Goal: Navigation & Orientation: Go to known website

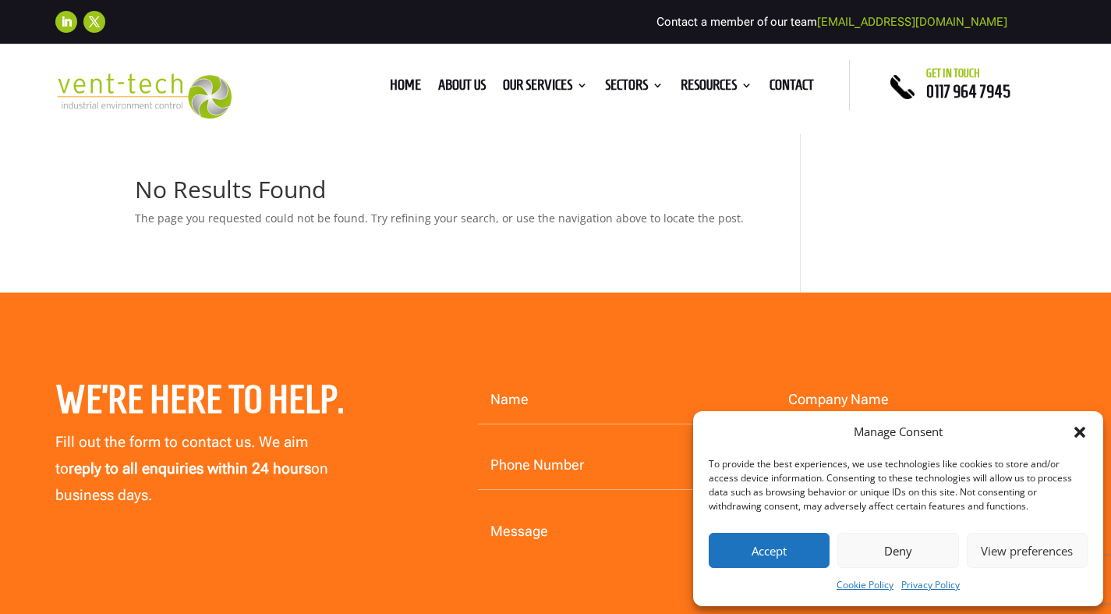
click at [417, 427] on div "We’re here to help. Fill out the form to contact us. We aim to reply to all enq…" at bounding box center [238, 442] width 367 height 133
click at [192, 97] on img at bounding box center [143, 95] width 176 height 45
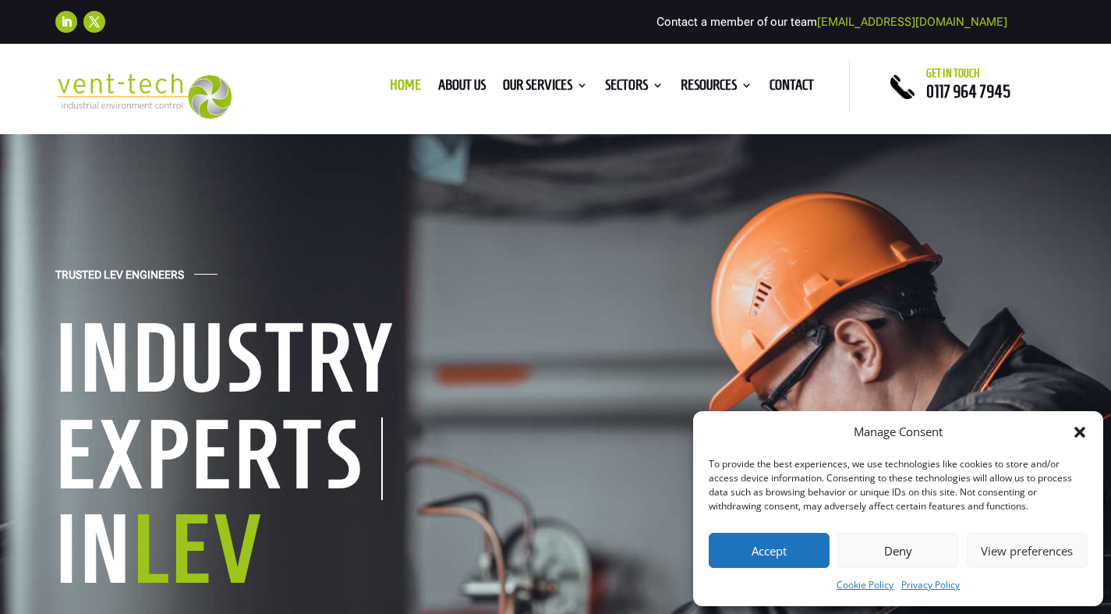
click at [366, 233] on div "Trusted LEV Engineers Industry Experts In LEV With over two decades of experien…" at bounding box center [555, 526] width 1111 height 787
click at [342, 338] on h1 "Industry" at bounding box center [297, 362] width 484 height 106
click at [388, 302] on div "Trusted LEV Engineers Industry Experts In LEV With over two decades of experien…" at bounding box center [555, 526] width 1001 height 522
click at [377, 193] on div "Trusted LEV Engineers Industry Experts In LEV With over two decades of experien…" at bounding box center [555, 526] width 1111 height 787
click at [557, 363] on div "Trusted LEV Engineers Industry Experts In LEV With over two decades of experien…" at bounding box center [555, 526] width 1001 height 522
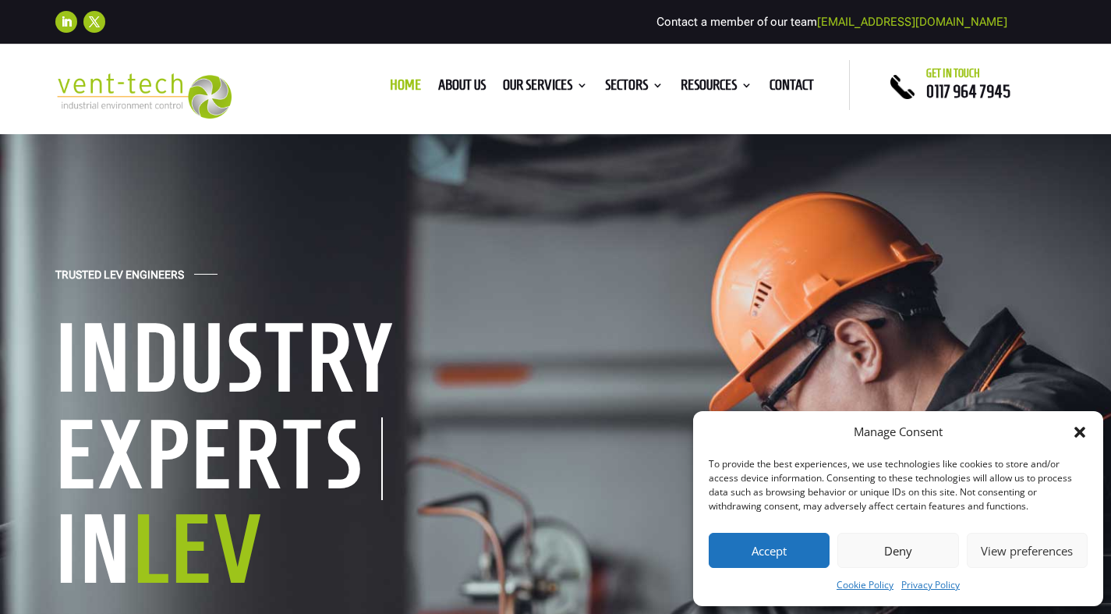
scroll to position [537, 0]
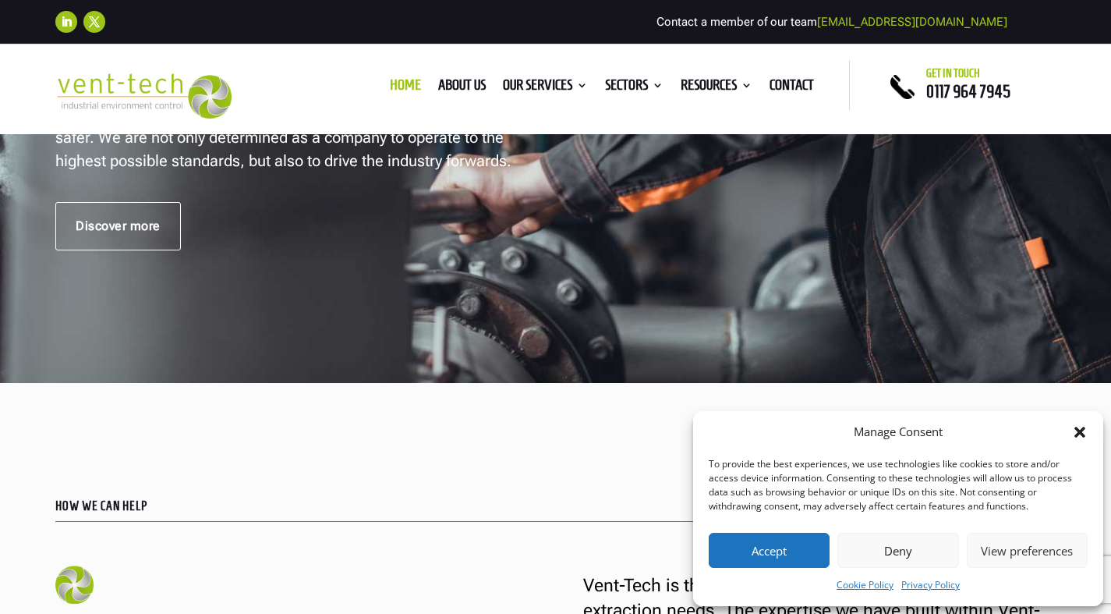
click at [781, 250] on div "Discover more" at bounding box center [555, 226] width 1001 height 48
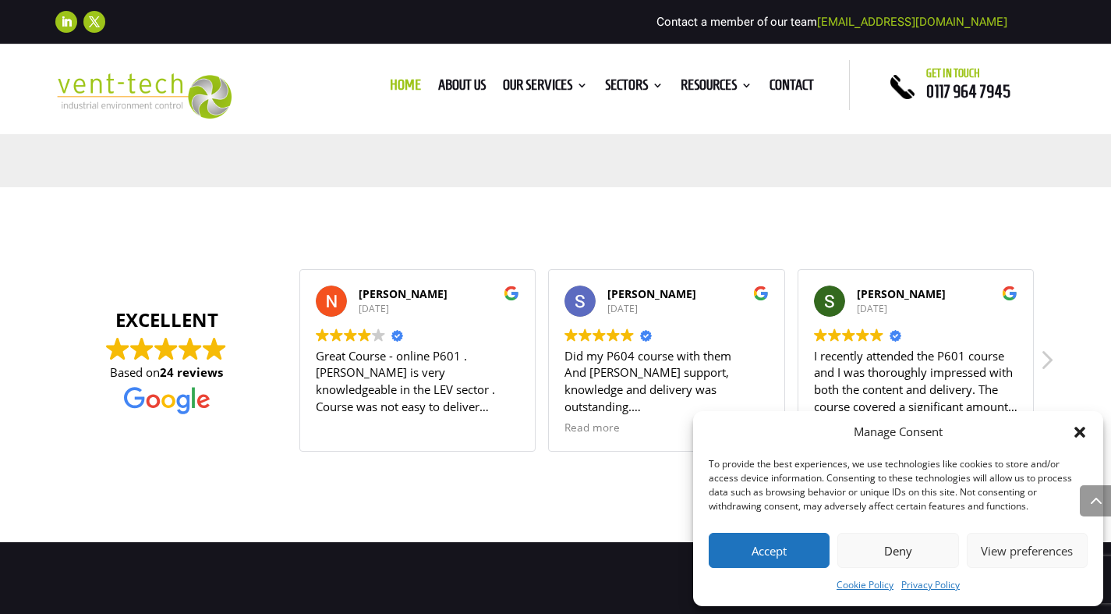
scroll to position [1940, 0]
